Goal: Submit feedback/report problem

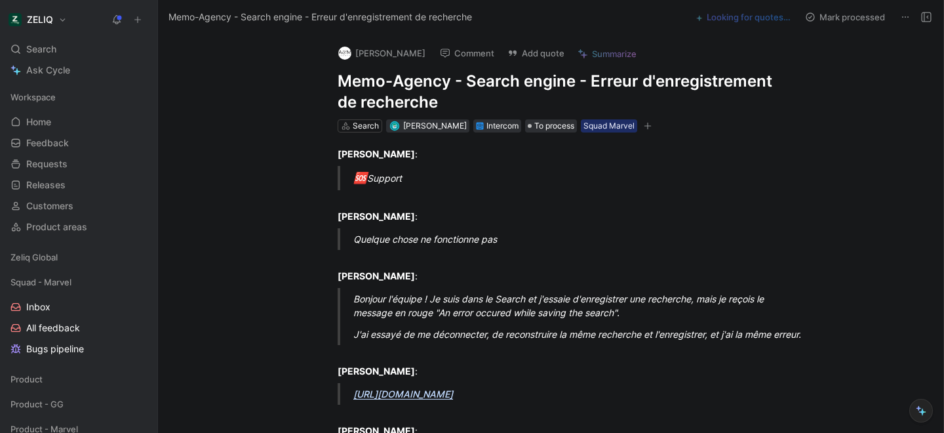
click at [362, 79] on h1 "Memo-Agency - Search engine - Erreur d'enregistrement de recherche" at bounding box center [565, 92] width 454 height 42
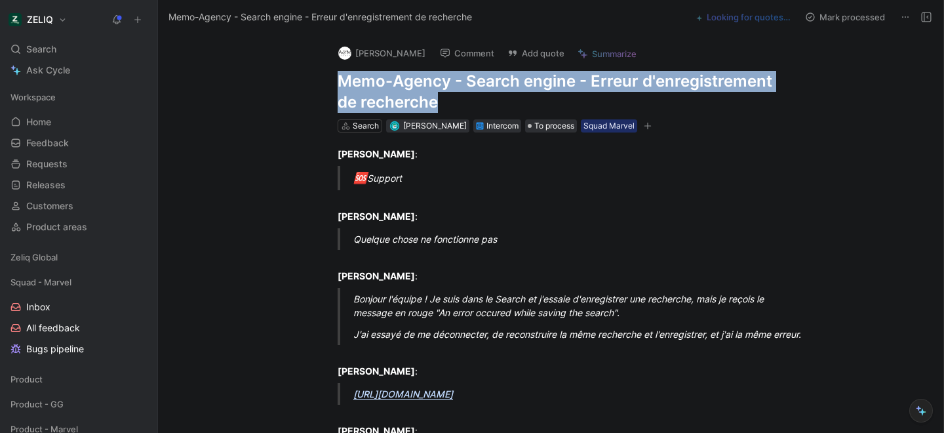
click at [362, 79] on h1 "Memo-Agency - Search engine - Erreur d'enregistrement de recherche" at bounding box center [565, 92] width 454 height 42
copy h1 "Memo-Agency - Search engine - Erreur d'enregistrement de recherche"
click at [538, 45] on button "Add quote" at bounding box center [536, 53] width 69 height 18
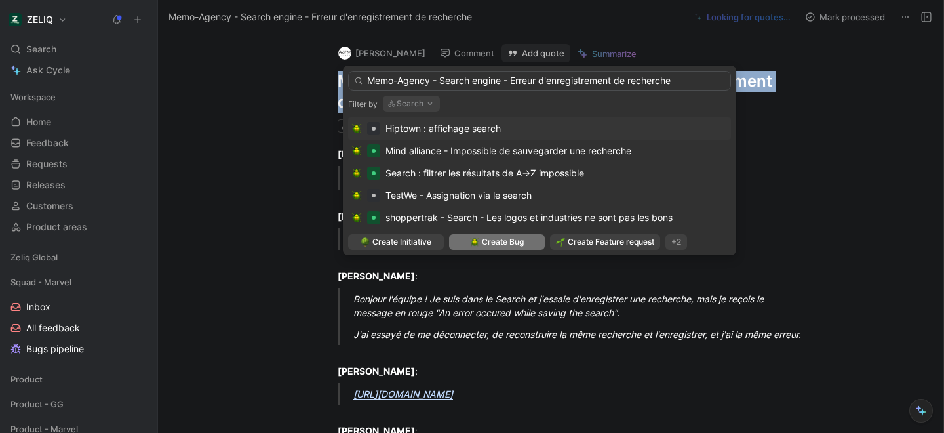
type input "Memo-Agency - Search engine - Erreur d'enregistrement de recherche"
click at [499, 243] on span "Create Bug" at bounding box center [503, 241] width 42 height 13
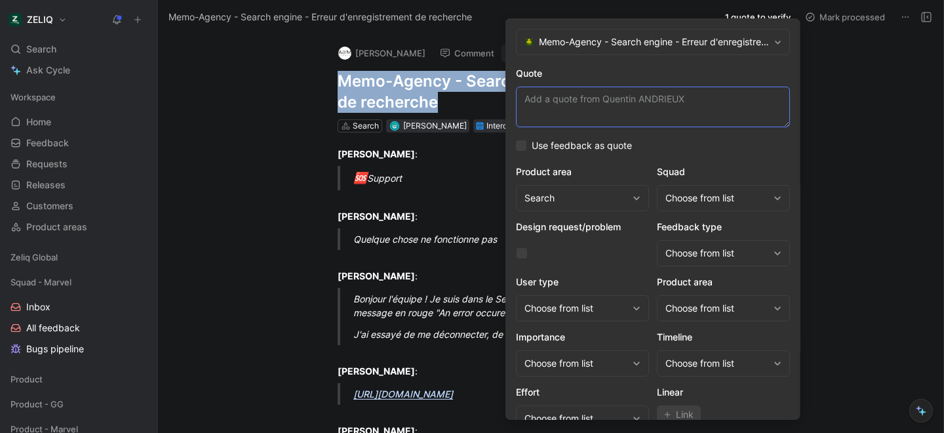
click at [572, 105] on textarea "Quote" at bounding box center [653, 107] width 274 height 41
paste textarea "Je suis dans le Search et j'essaie d'enregistrer une recherche, mais je reçois …"
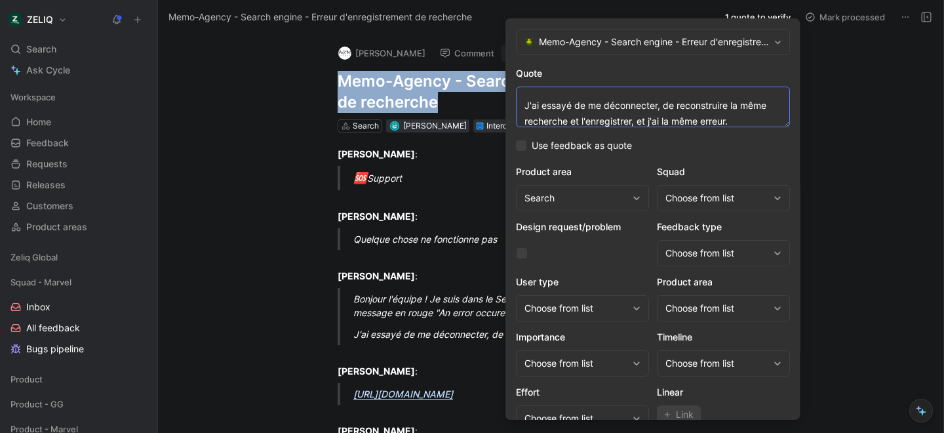
scroll to position [63, 0]
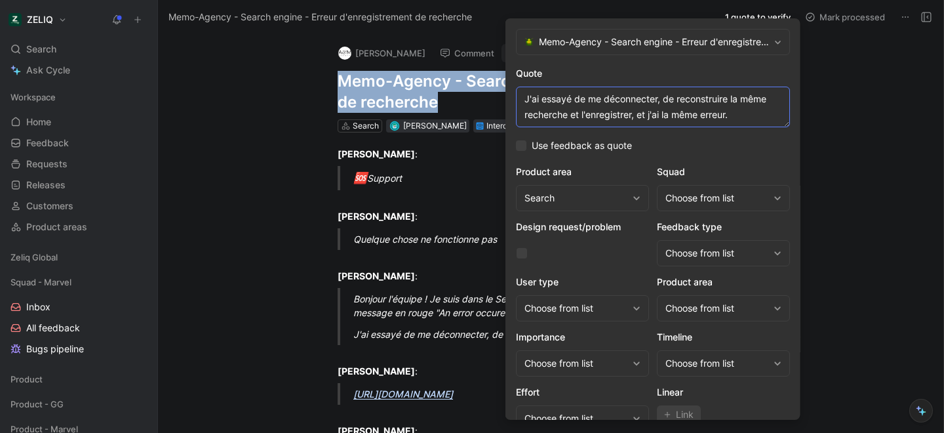
paste textarea "Je viens de changer le nom de ma recherche enregistrée et ça vient de fonctionn…"
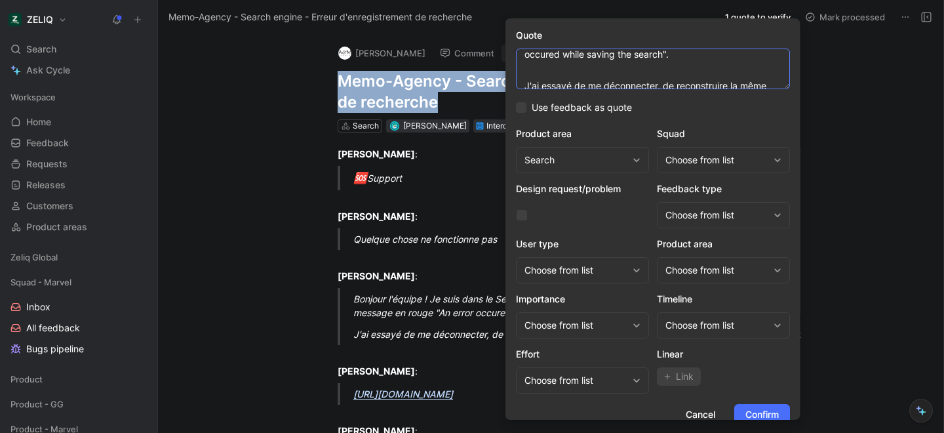
scroll to position [42, 0]
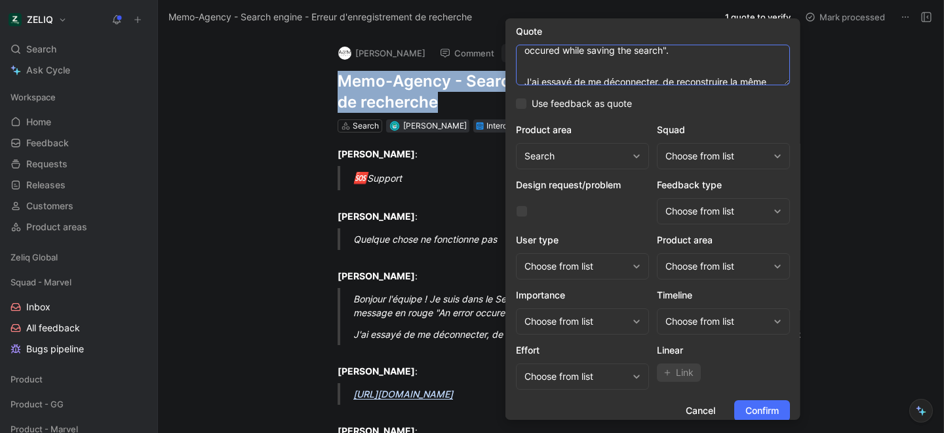
type textarea "Je suis dans le Search et j'essaie d'enregistrer une recherche, mais je reçois …"
click at [685, 146] on div "Choose from list" at bounding box center [723, 156] width 133 height 26
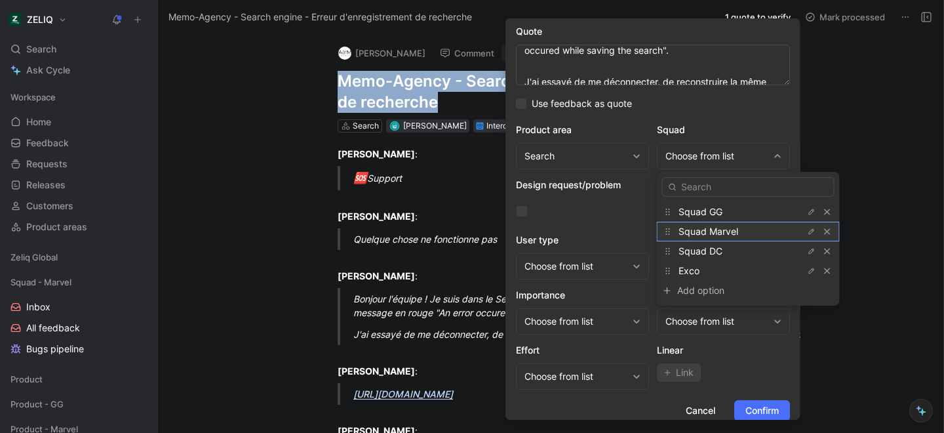
click at [706, 228] on span "Squad Marvel" at bounding box center [709, 231] width 60 height 11
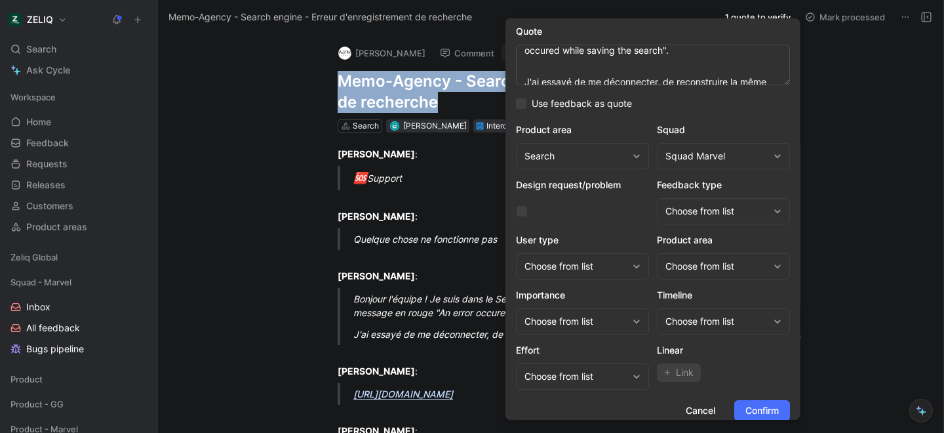
scroll to position [54, 0]
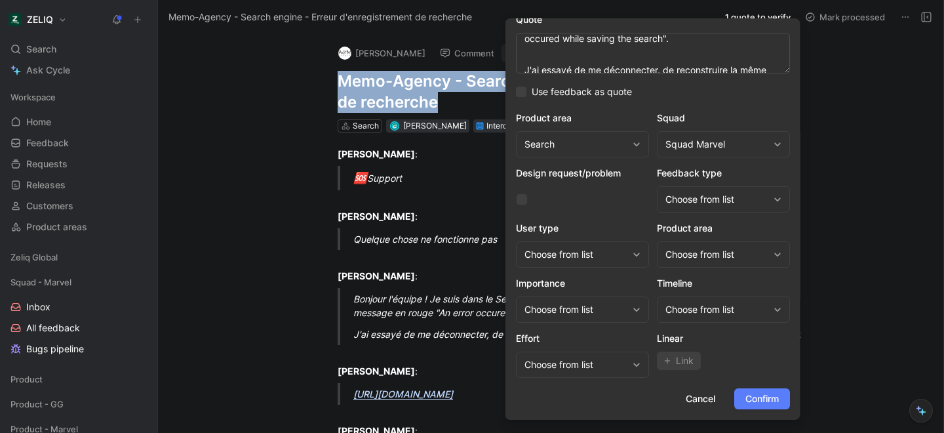
click at [765, 405] on span "Confirm" at bounding box center [762, 399] width 33 height 16
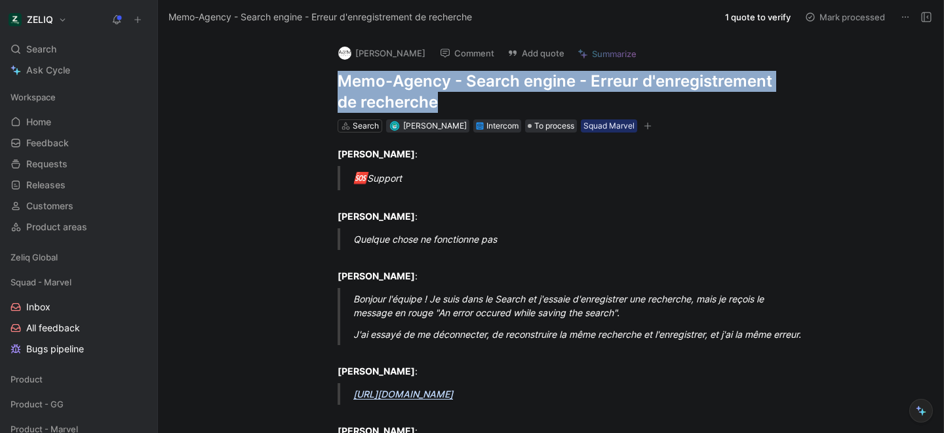
click at [390, 81] on h1 "Memo-Agency - Search engine - Erreur d'enregistrement de recherche" at bounding box center [565, 92] width 454 height 42
copy h1 "Memo-Agency - Search engine - Erreur d'enregistrement de recherche"
click at [71, 54] on div "Search ⌘ K" at bounding box center [78, 49] width 147 height 20
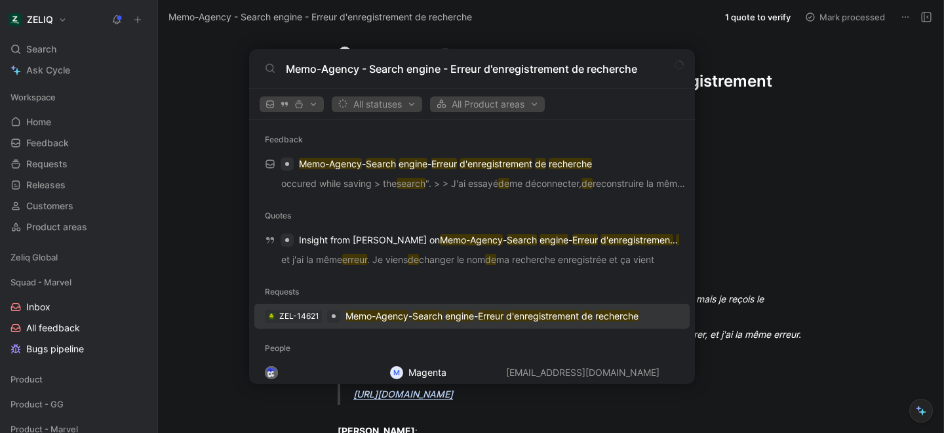
type input "Memo-Agency - Search engine - Erreur d'enregistrement de recherche"
click at [404, 315] on mark "Memo-Agency" at bounding box center [377, 315] width 63 height 11
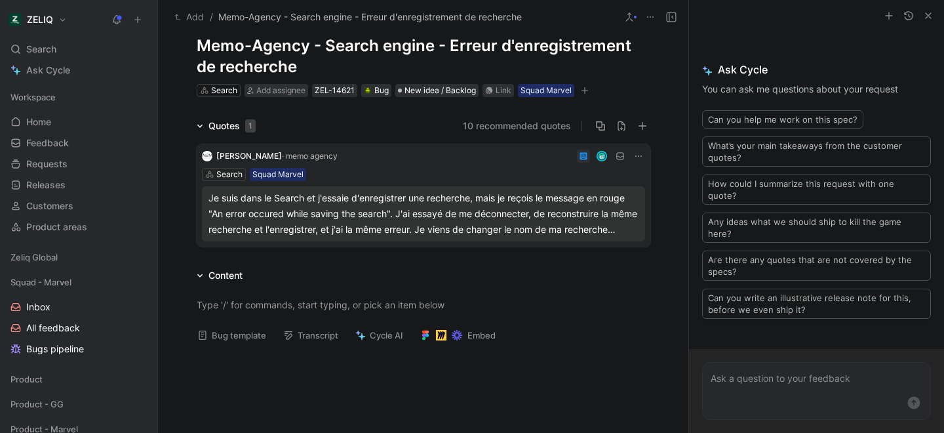
scroll to position [70, 0]
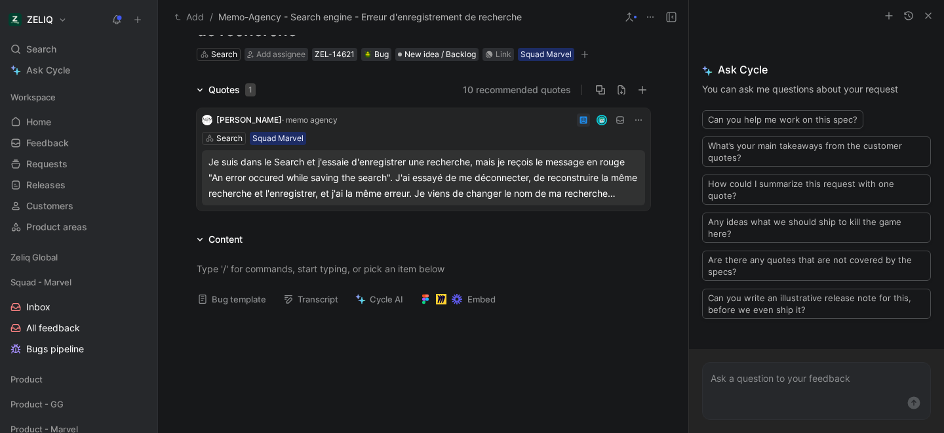
click at [252, 296] on button "Bug template" at bounding box center [231, 299] width 81 height 18
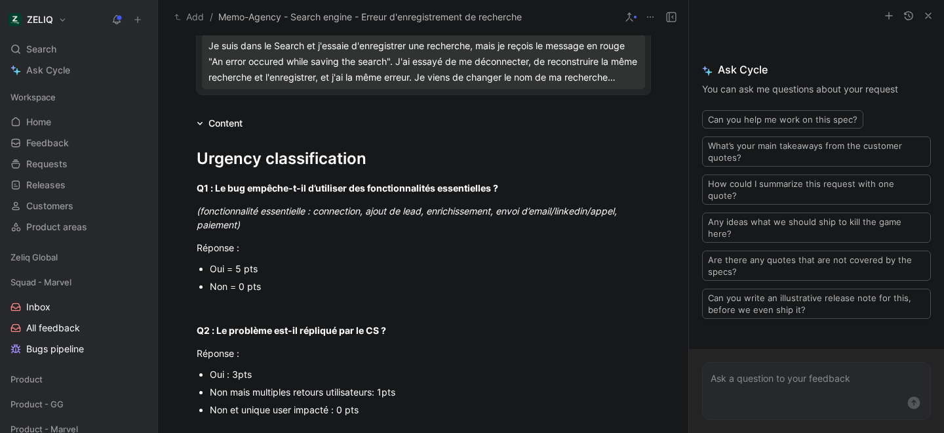
scroll to position [195, 0]
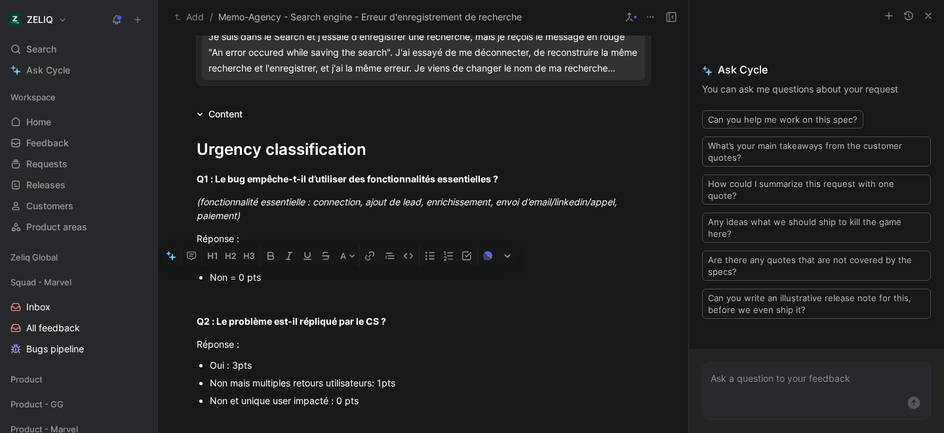
drag, startPoint x: 258, startPoint y: 277, endPoint x: 199, endPoint y: 277, distance: 58.4
click at [210, 277] on li "Non = 0 pts" at bounding box center [430, 277] width 441 height 18
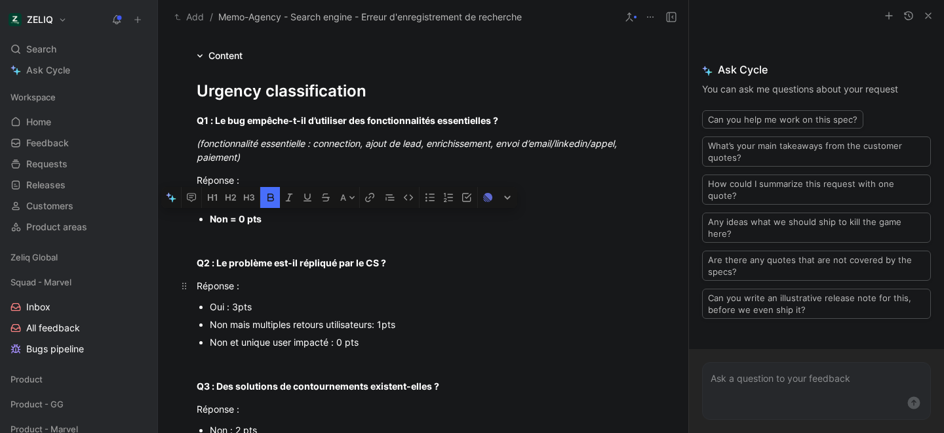
scroll to position [254, 0]
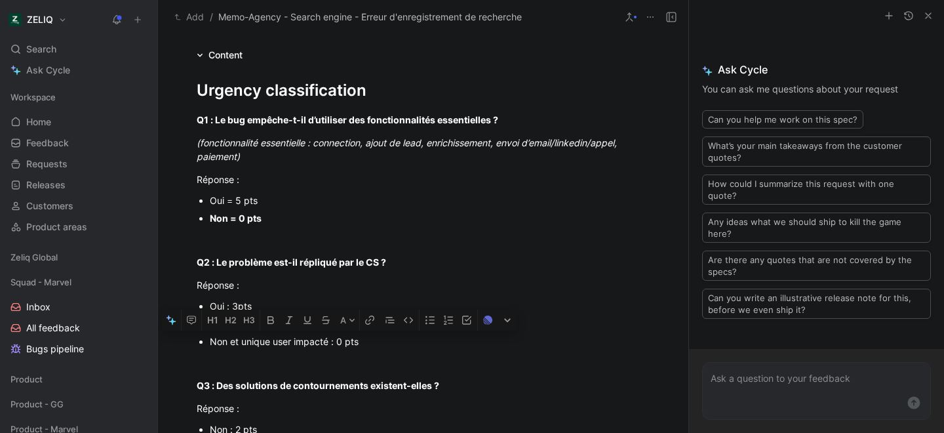
drag, startPoint x: 207, startPoint y: 340, endPoint x: 353, endPoint y: 350, distance: 145.9
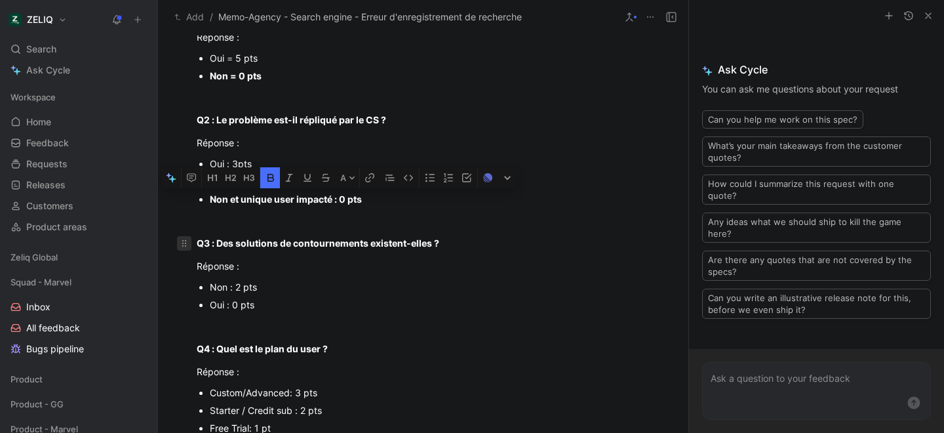
scroll to position [397, 0]
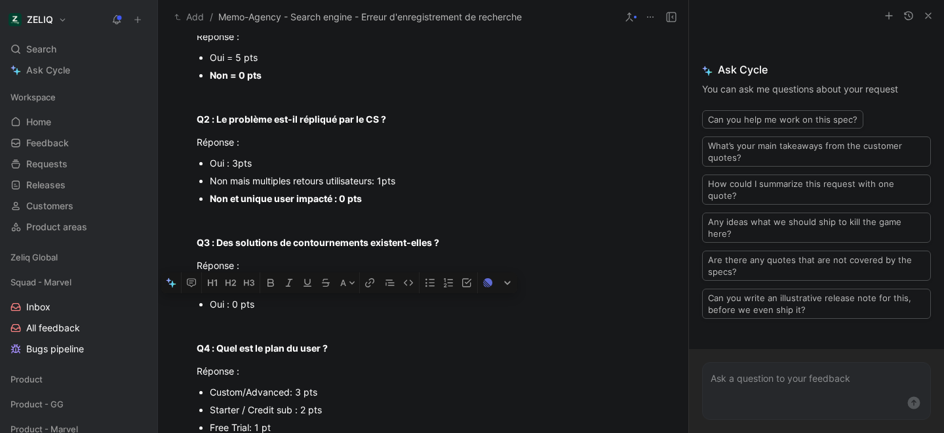
drag, startPoint x: 207, startPoint y: 302, endPoint x: 252, endPoint y: 304, distance: 45.3
click at [252, 304] on div "Oui : 0 pts" at bounding box center [430, 304] width 441 height 14
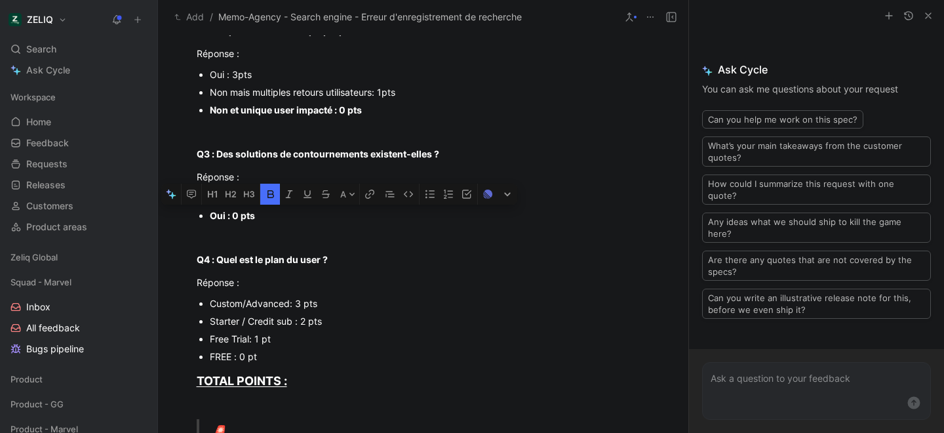
scroll to position [487, 0]
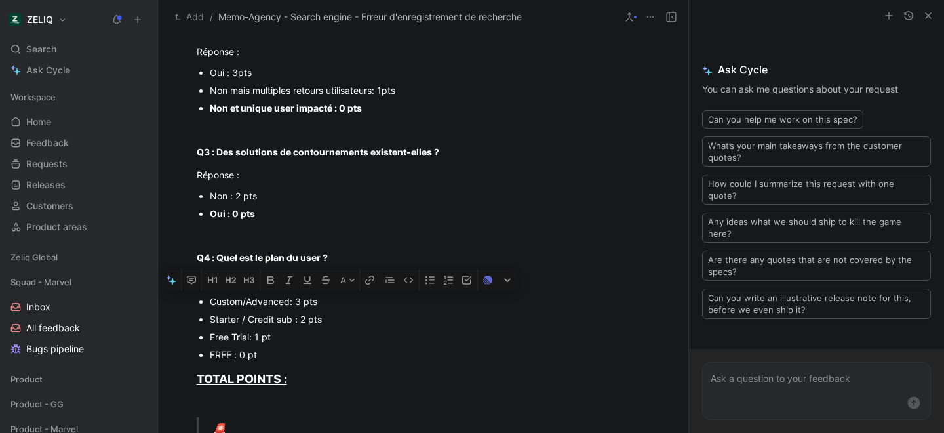
drag, startPoint x: 205, startPoint y: 300, endPoint x: 346, endPoint y: 300, distance: 141.0
click at [346, 300] on div "Custom/Advanced: 3 pts" at bounding box center [430, 301] width 441 height 14
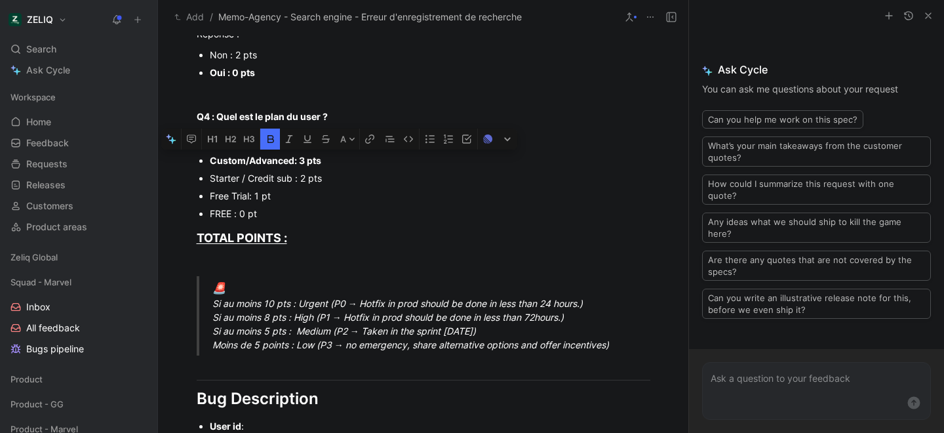
scroll to position [629, 0]
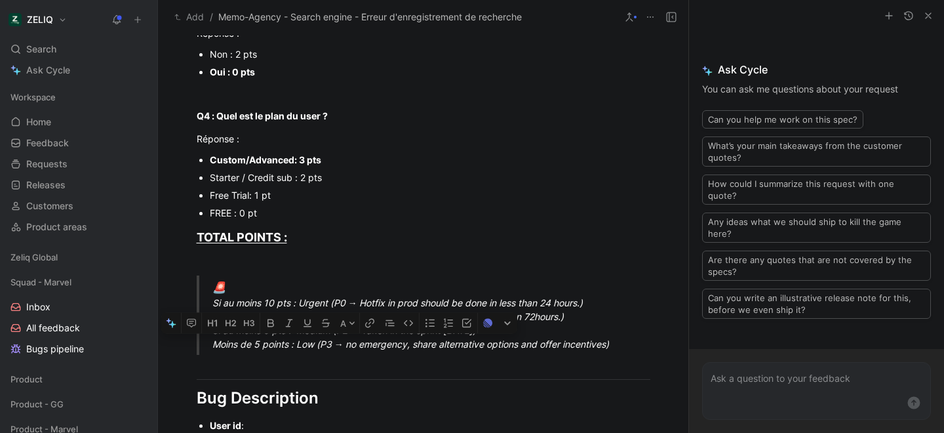
drag, startPoint x: 211, startPoint y: 346, endPoint x: 580, endPoint y: 353, distance: 369.2
click at [580, 353] on p "🚨 Si au moins 10 pts : Urgent (P0 → Hotfix in prod should be done in less than …" at bounding box center [439, 315] width 454 height 80
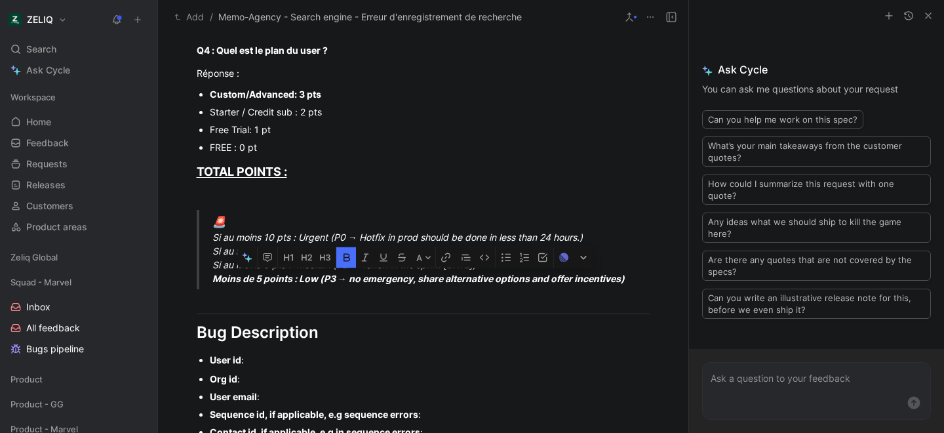
scroll to position [714, 0]
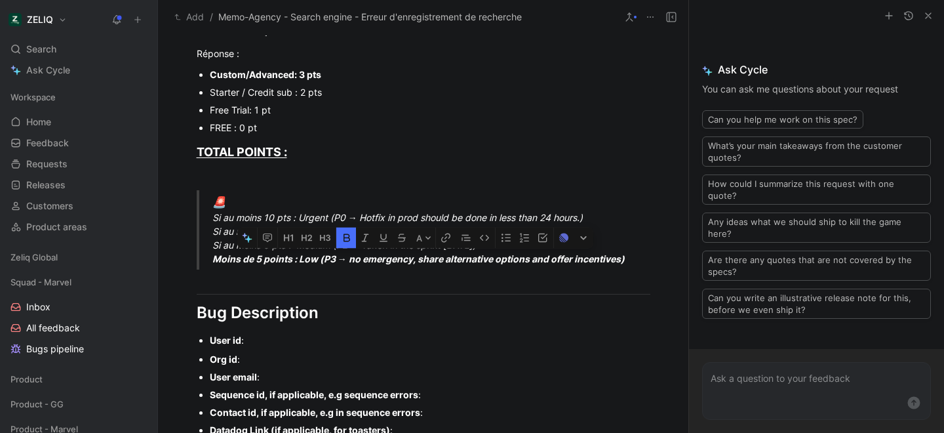
click at [260, 340] on div "User id :" at bounding box center [430, 340] width 441 height 14
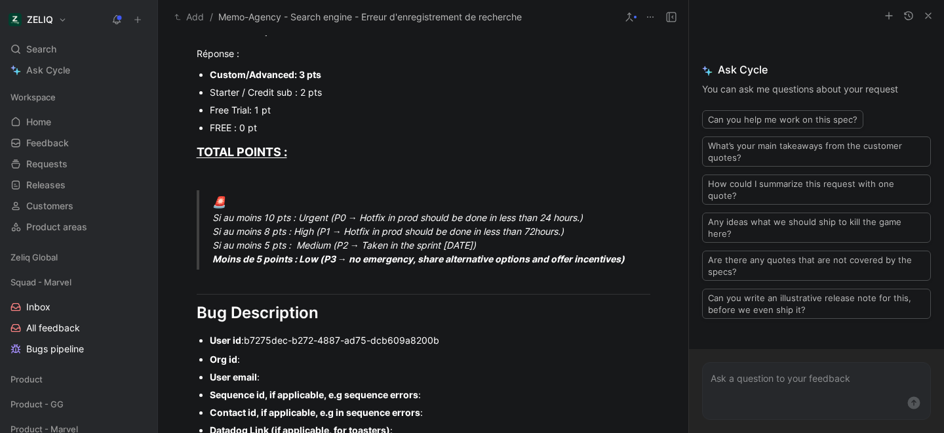
click at [279, 357] on div "Org id :" at bounding box center [430, 359] width 441 height 14
click at [278, 377] on div "User email :" at bounding box center [430, 377] width 441 height 14
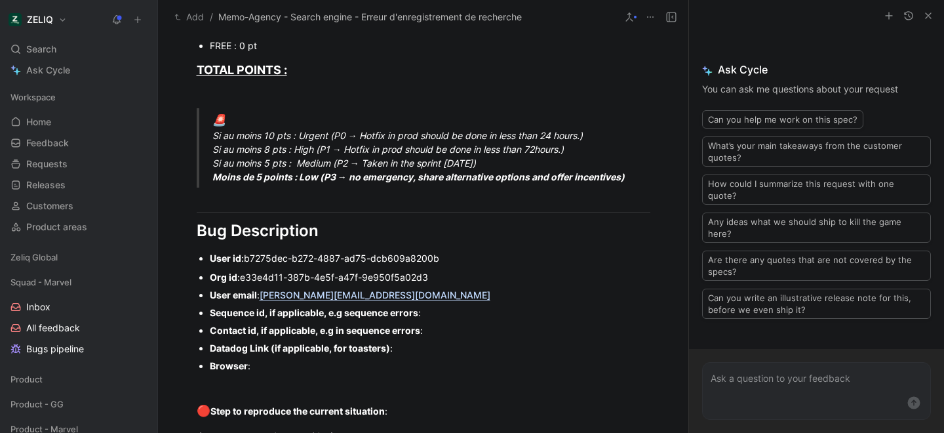
scroll to position [797, 0]
click at [445, 312] on div "Sequence id, if applicable, e.g sequence errors :" at bounding box center [430, 312] width 441 height 14
drag, startPoint x: 313, startPoint y: 366, endPoint x: 206, endPoint y: 311, distance: 120.2
click at [206, 311] on ul "Org id : e33e4d11-387b-4e5f-a47f-9e950f5a02d3 User email : quentin@memo-agency.…" at bounding box center [424, 321] width 504 height 106
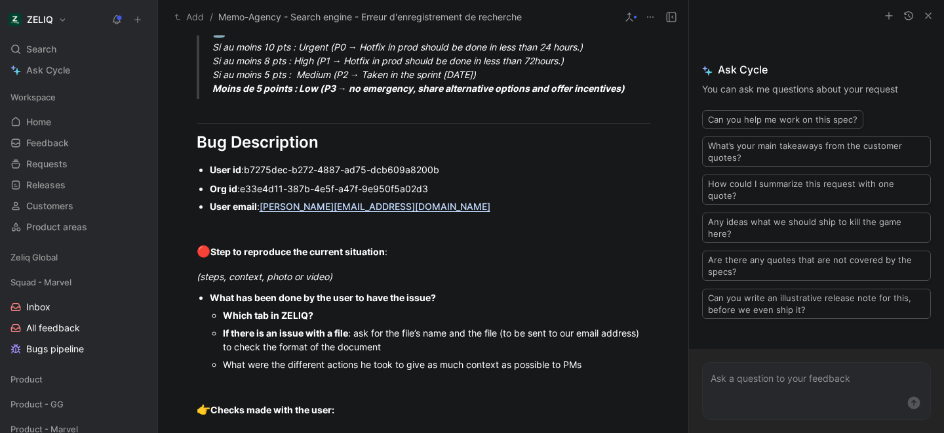
scroll to position [887, 0]
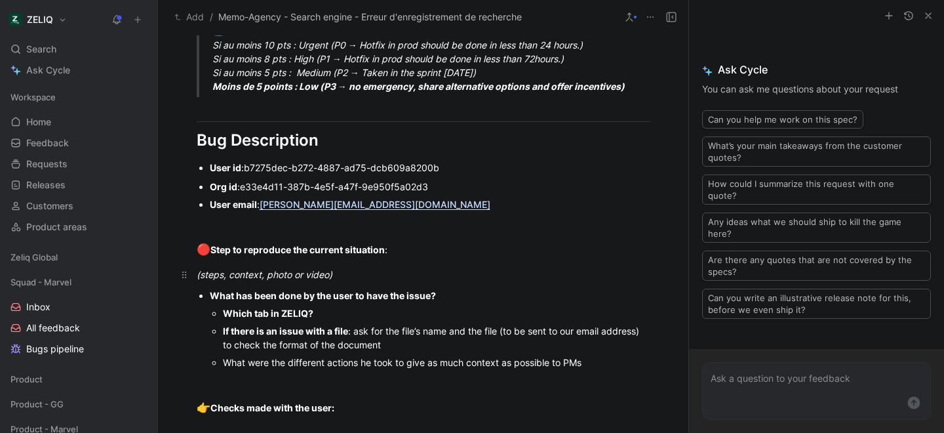
click at [341, 276] on div "(steps, context, photo or video)" at bounding box center [424, 275] width 454 height 14
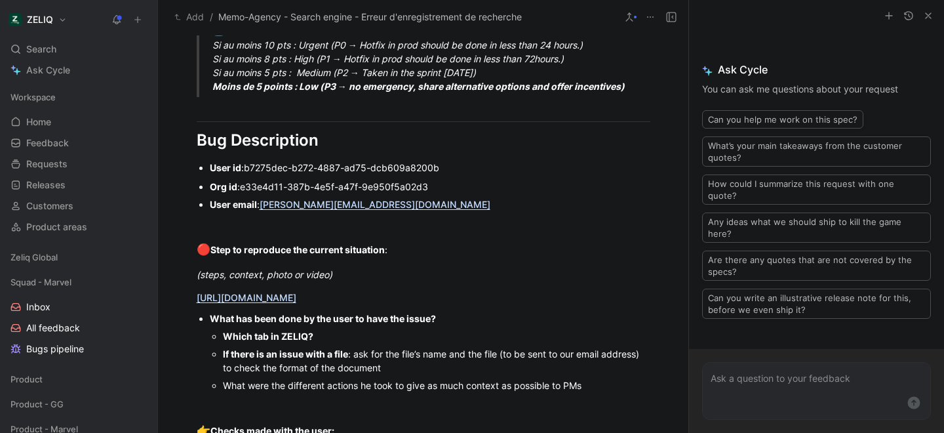
click at [325, 338] on div "Which tab in ZELIQ?" at bounding box center [437, 336] width 428 height 14
drag, startPoint x: 418, startPoint y: 371, endPoint x: 216, endPoint y: 346, distance: 204.1
click at [216, 346] on ul "Which tab in ZELIQ? Recherche If there is an issue with a file : ask for the fi…" at bounding box center [430, 360] width 441 height 67
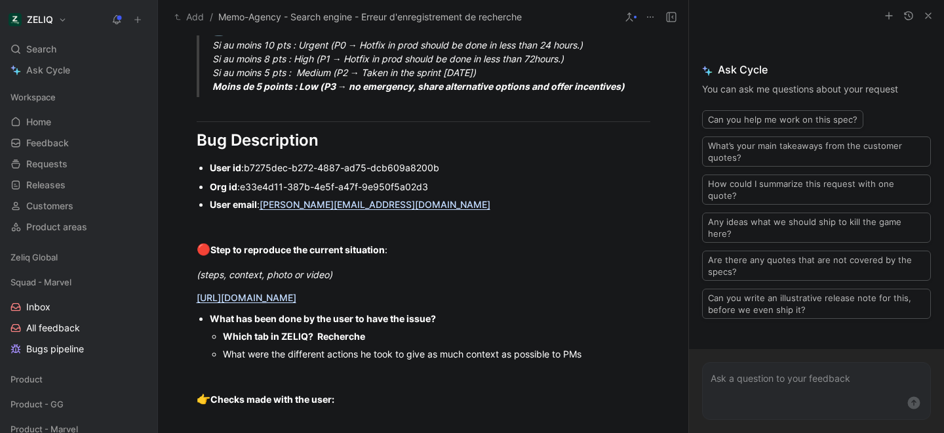
click at [593, 359] on div "What were the different actions he took to give as much context as possible to …" at bounding box center [437, 354] width 428 height 14
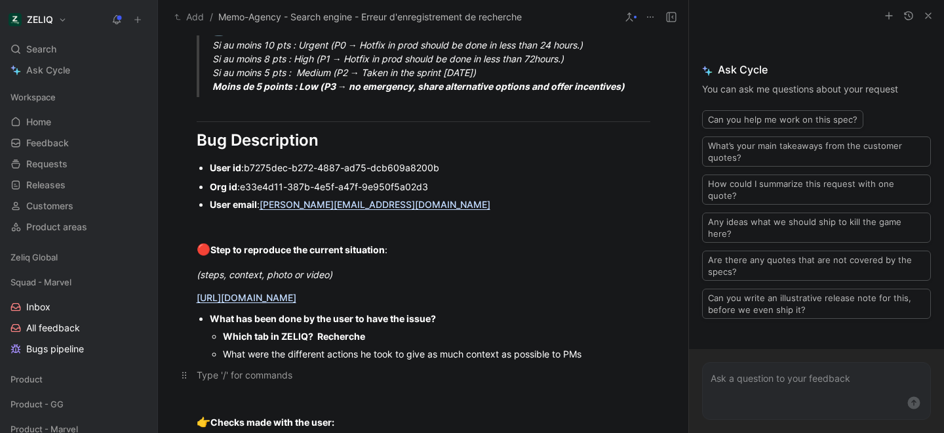
click at [245, 381] on div at bounding box center [424, 375] width 454 height 14
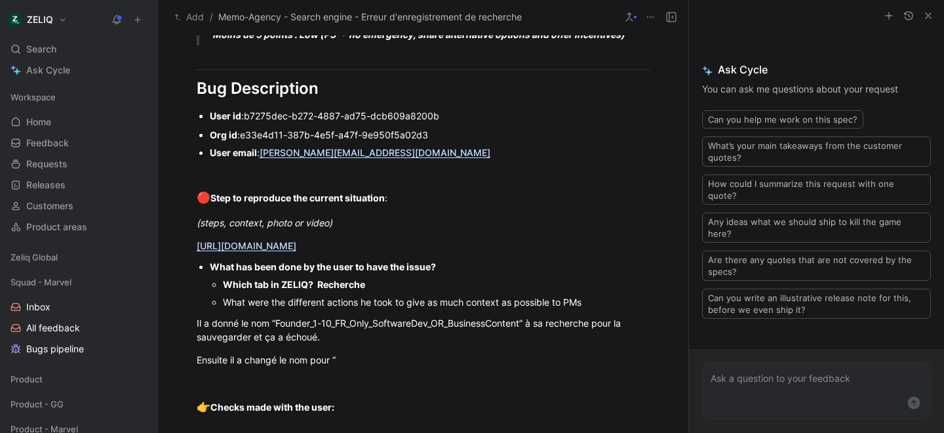
scroll to position [940, 0]
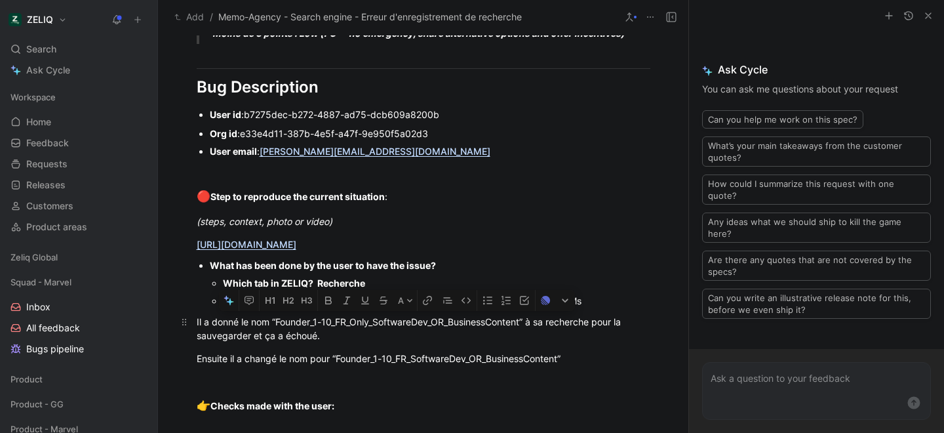
drag, startPoint x: 273, startPoint y: 321, endPoint x: 520, endPoint y: 324, distance: 247.2
click at [520, 324] on span "Founder_1-10_FR_Only_SoftwareDev_OR_BusinessContent” à sa recherche pour la sau…" at bounding box center [410, 328] width 427 height 25
click at [592, 359] on div "Ensuite il a changé le nom pour “Founder_1-10_FR_SoftwareDev_OR_BusinessContent”" at bounding box center [424, 358] width 454 height 14
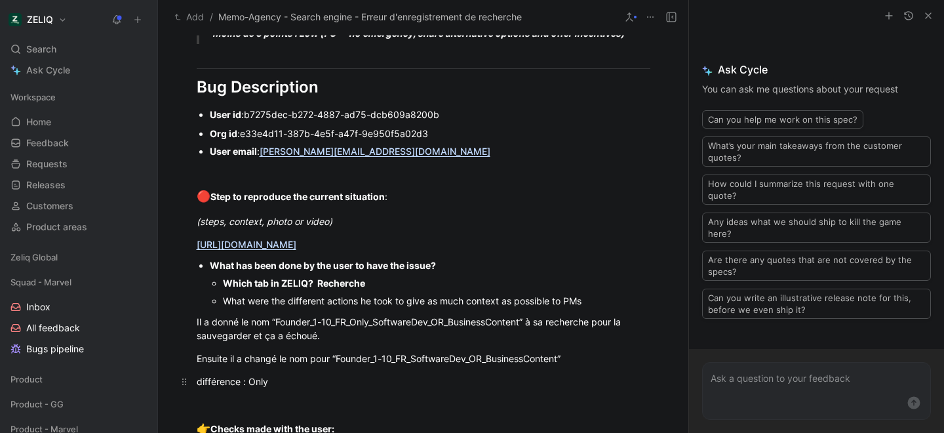
click at [247, 382] on span "différence : Only" at bounding box center [232, 381] width 71 height 11
click at [313, 388] on p "différence : _Only" at bounding box center [424, 381] width 504 height 22
click at [247, 382] on span "Only" at bounding box center [256, 381] width 20 height 11
click at [279, 381] on div "différence : _ Only" at bounding box center [424, 381] width 454 height 14
click at [246, 380] on span "Only" at bounding box center [256, 381] width 20 height 11
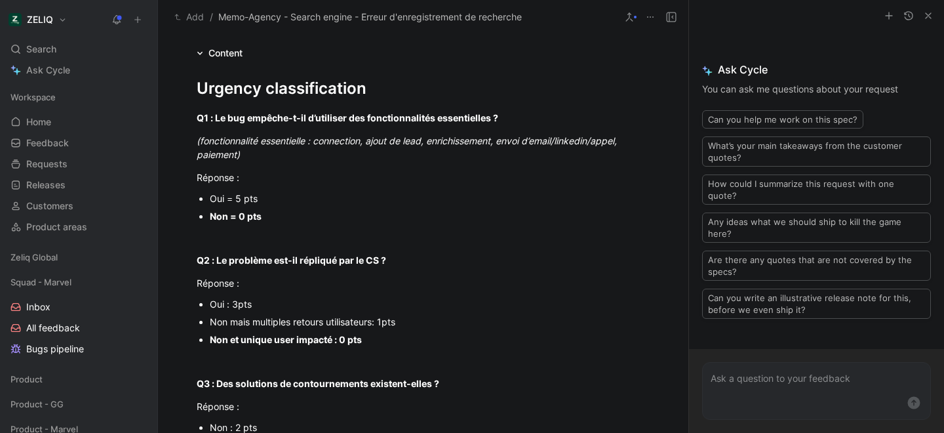
scroll to position [0, 0]
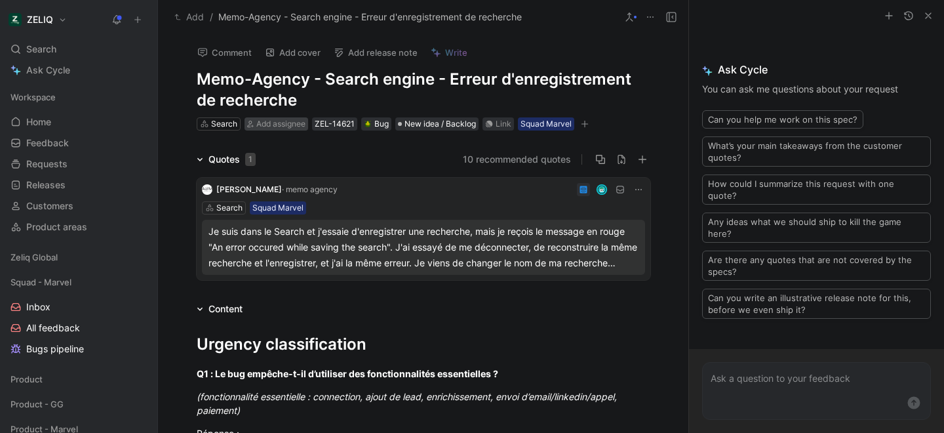
click at [276, 125] on span "Add assignee" at bounding box center [280, 124] width 49 height 10
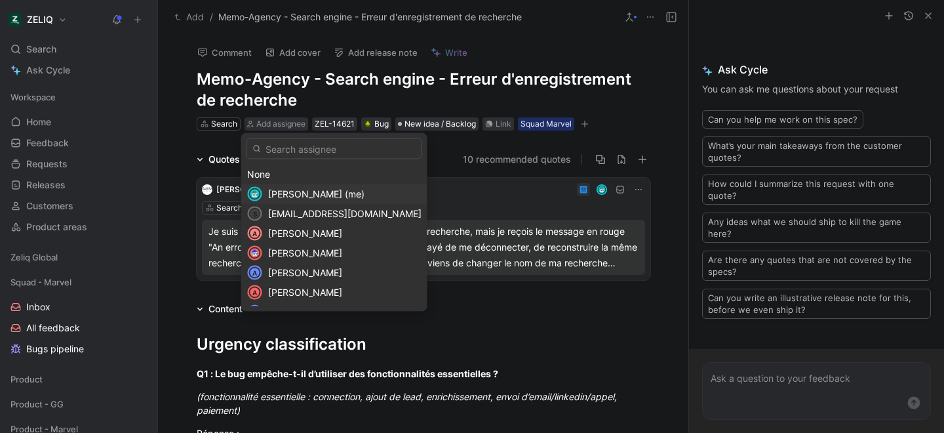
click at [286, 195] on span "Lucas Damoiseau (me)" at bounding box center [316, 193] width 96 height 11
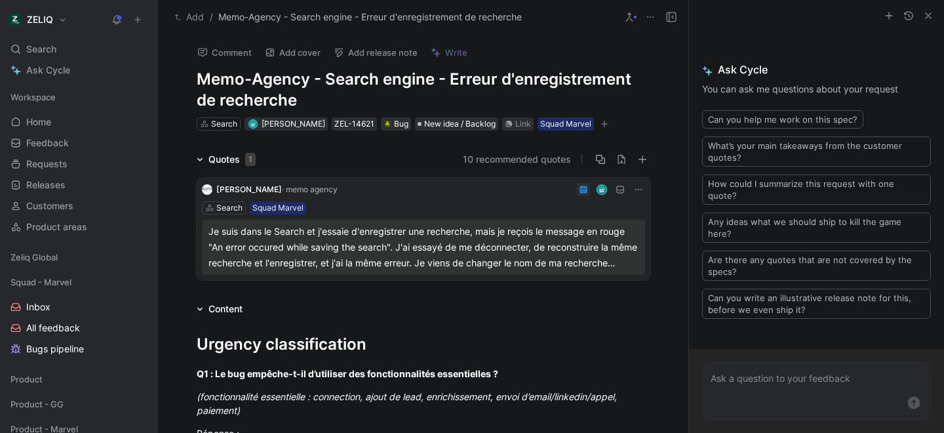
click at [734, 51] on div "Ask Cycle You can ask me questions about your request Can you help me work on t…" at bounding box center [816, 189] width 255 height 317
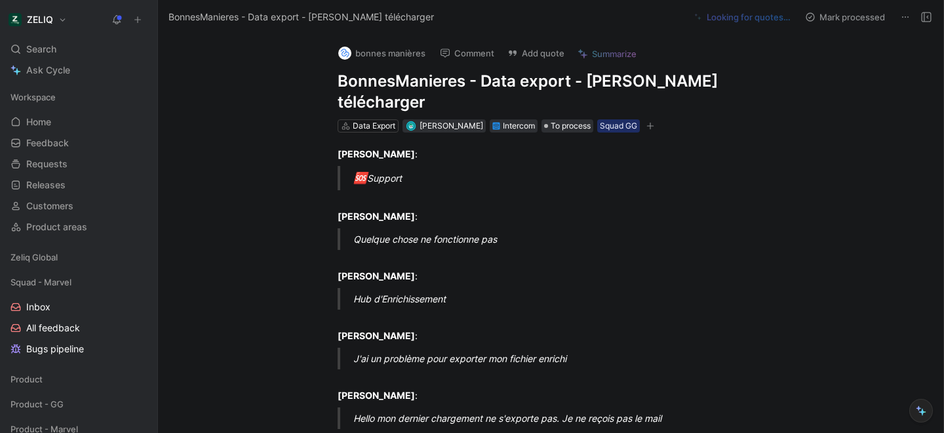
click at [647, 122] on icon "button" at bounding box center [651, 126] width 8 height 8
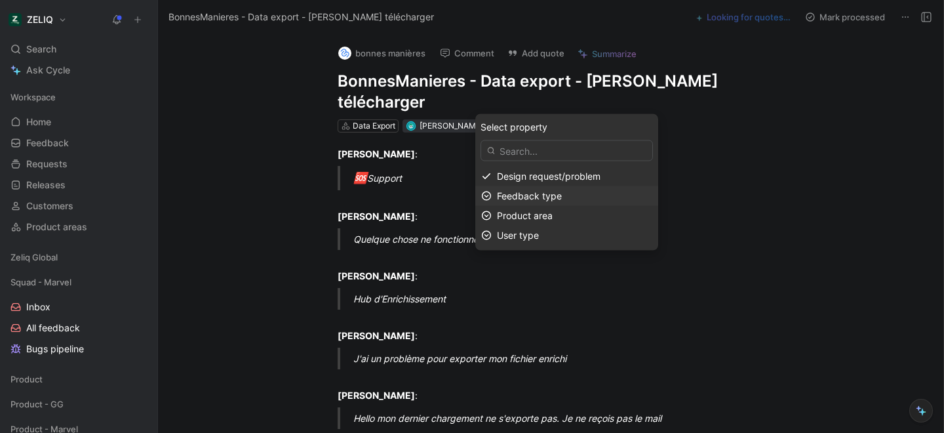
click at [536, 197] on span "Feedback type" at bounding box center [529, 195] width 65 height 11
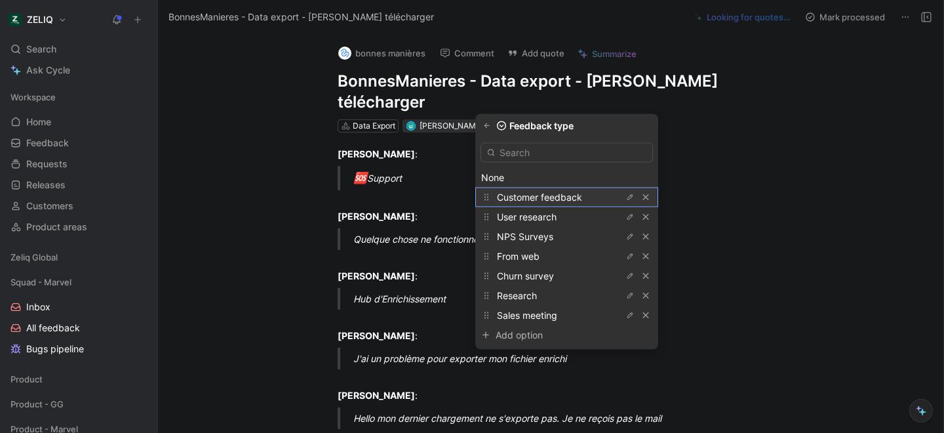
click at [544, 199] on span "Customer feedback" at bounding box center [539, 196] width 85 height 11
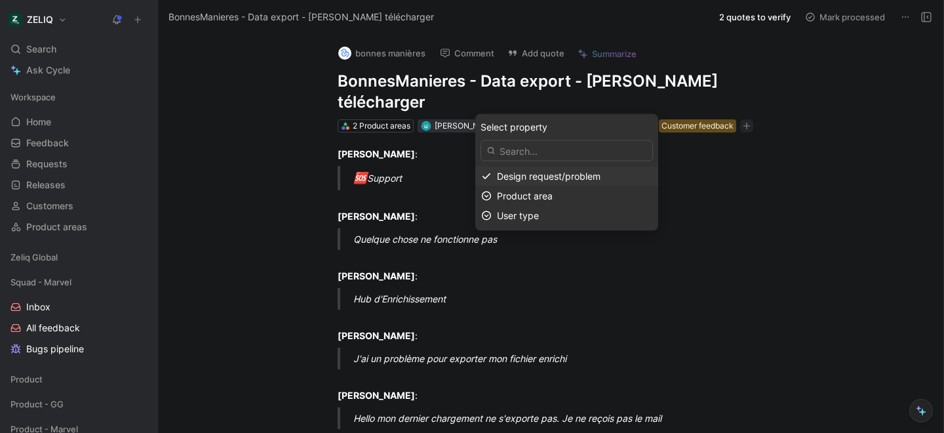
click at [565, 182] on div "Design request/problem" at bounding box center [574, 177] width 155 height 16
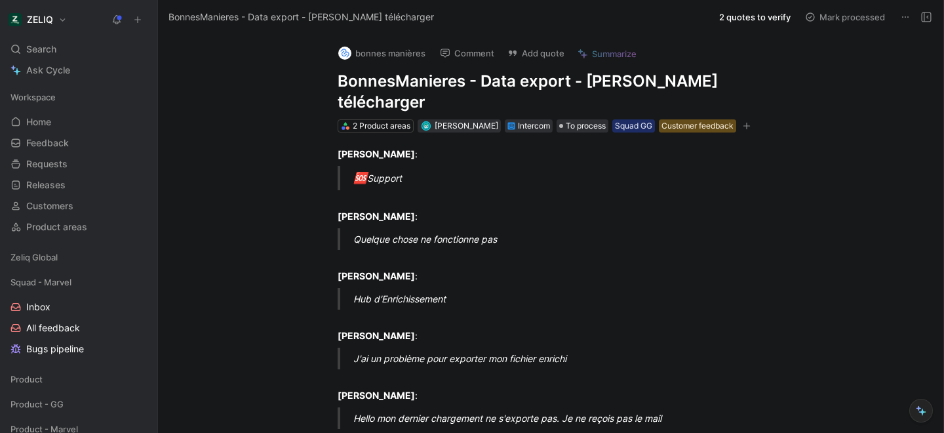
click at [738, 84] on h1 "BonnesManieres - Data export - [PERSON_NAME] télécharger" at bounding box center [565, 92] width 454 height 42
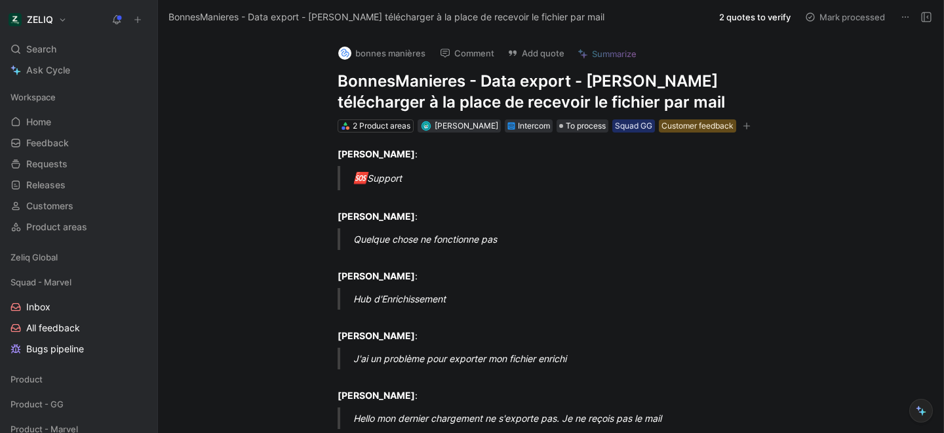
click at [37, 54] on span "Search" at bounding box center [41, 49] width 30 height 16
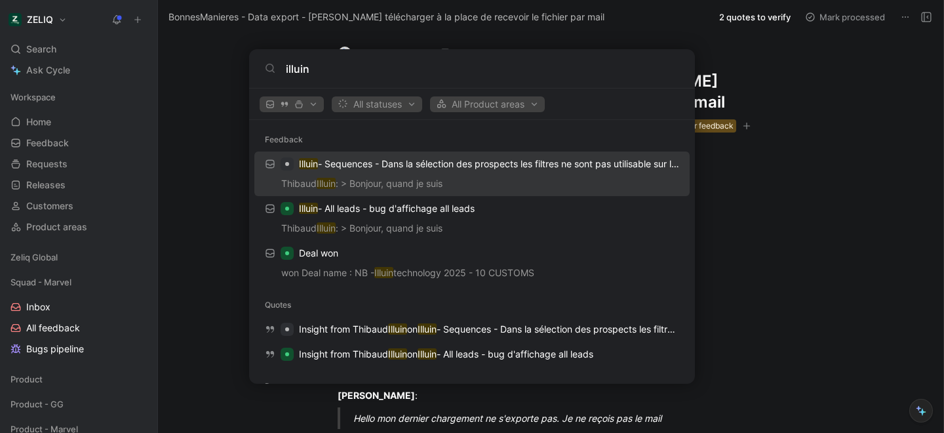
type input "illuin"
click at [454, 174] on div "Illuin - Sequences - Dans la sélection des prospects les filtres ne sont pas ut…" at bounding box center [472, 164] width 428 height 24
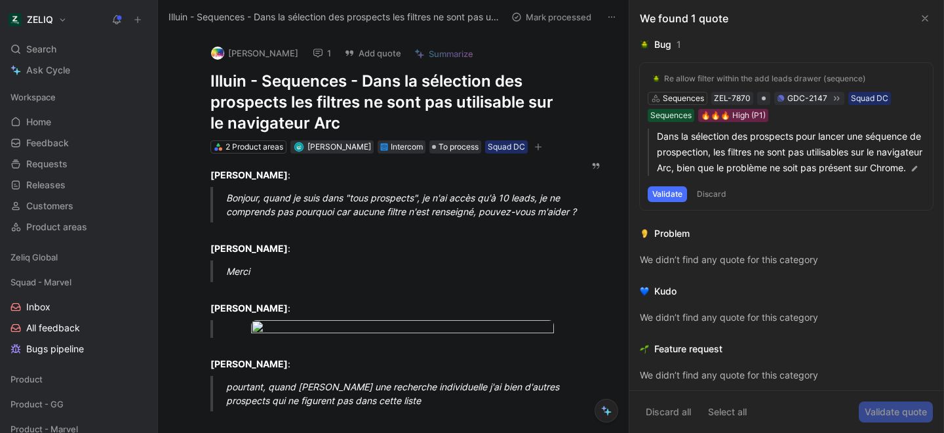
click at [311, 54] on button "1" at bounding box center [322, 53] width 30 height 18
